Goal: Navigation & Orientation: Find specific page/section

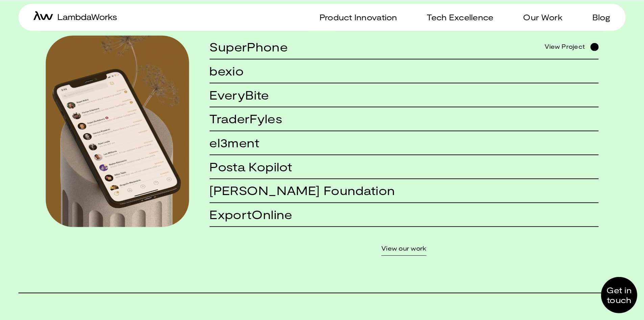
scroll to position [676, 0]
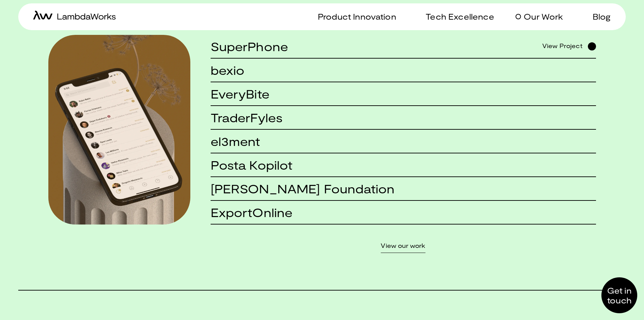
click at [551, 20] on p "Our Work" at bounding box center [543, 17] width 39 height 10
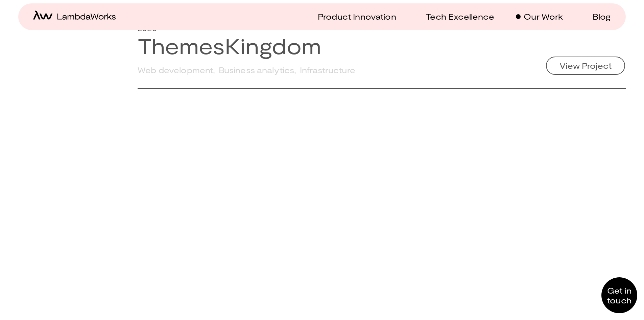
scroll to position [710, 0]
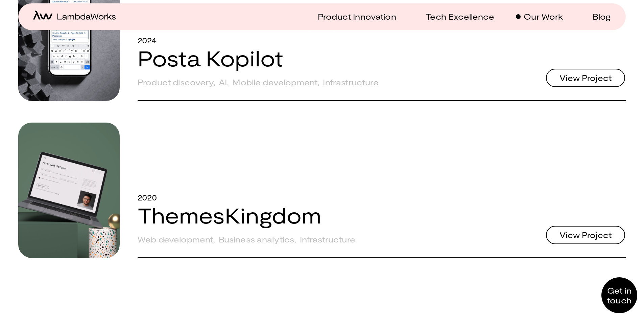
click at [566, 82] on span "View Project" at bounding box center [586, 78] width 52 height 8
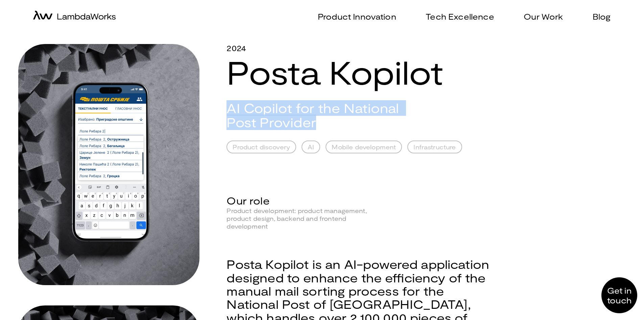
drag, startPoint x: 305, startPoint y: 123, endPoint x: 230, endPoint y: 110, distance: 76.6
click at [230, 110] on h2 "AI Copilot for the National Post Provider" at bounding box center [322, 115] width 191 height 29
copy h2 "AI Copilot for the National Post Provider"
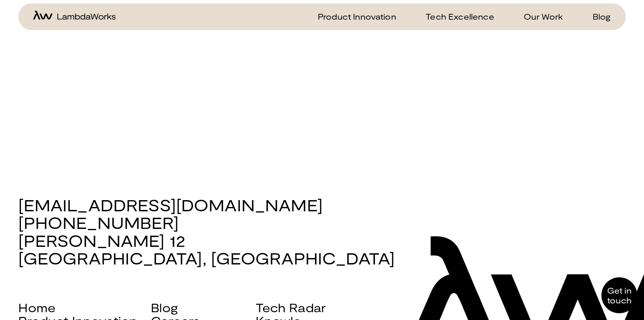
scroll to position [1029, 0]
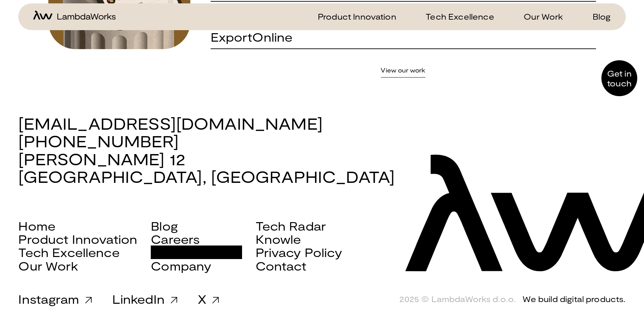
click at [210, 248] on link "Scala Services" at bounding box center [196, 251] width 91 height 13
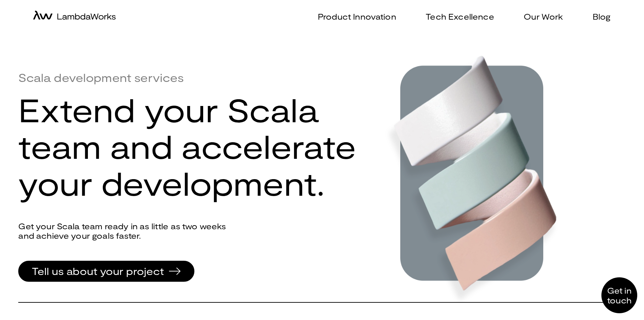
click at [344, 22] on div "Product Innovation Tech Excellence Our Work Blog" at bounding box center [470, 16] width 296 height 27
click at [387, 13] on p "Product Innovation" at bounding box center [357, 17] width 78 height 10
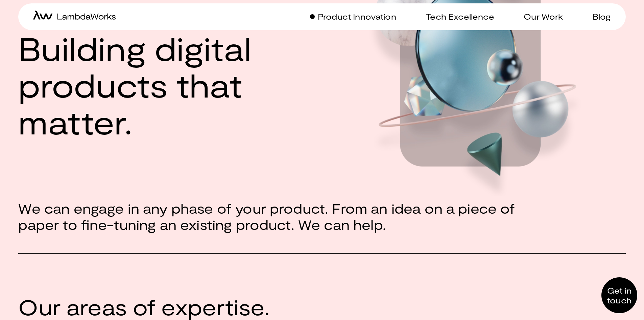
scroll to position [203, 0]
